Goal: Task Accomplishment & Management: Manage account settings

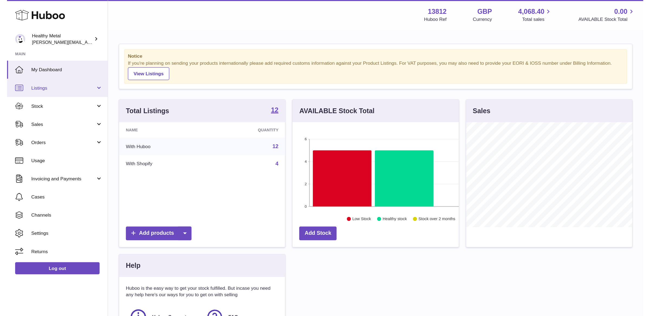
scroll to position [84, 180]
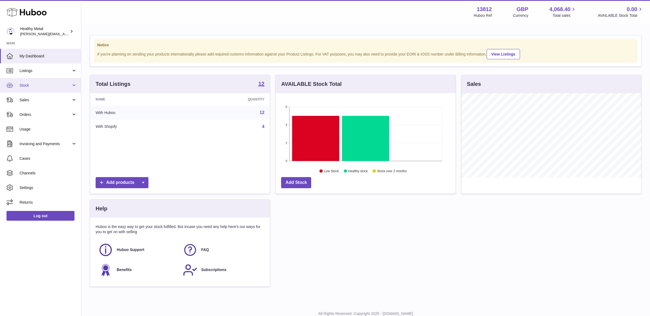
click at [43, 89] on link "Stock" at bounding box center [40, 85] width 81 height 15
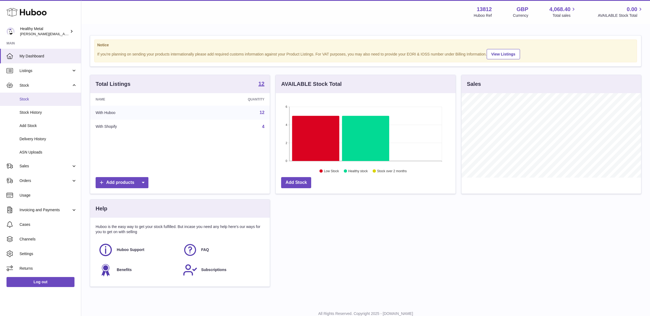
click at [43, 102] on link "Stock" at bounding box center [40, 99] width 81 height 13
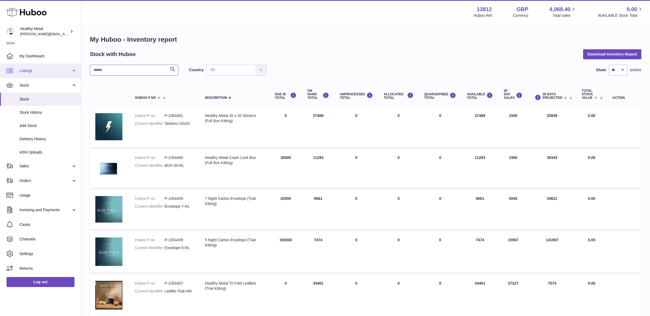
drag, startPoint x: 129, startPoint y: 67, endPoint x: 78, endPoint y: 68, distance: 50.9
click at [78, 68] on div "Huboo Healthy Metal [PERSON_NAME][EMAIL_ADDRESS][DOMAIN_NAME] Main My Dashboard…" at bounding box center [325, 313] width 650 height 626
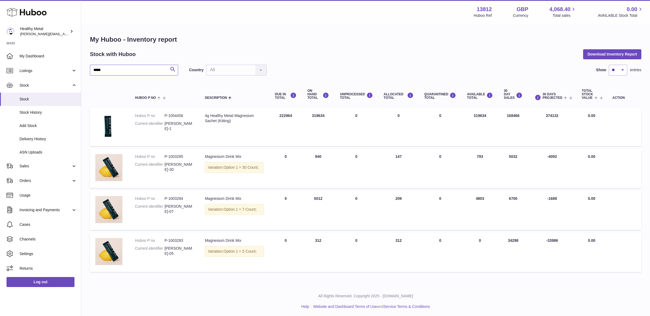
type input "*****"
